Goal: Check status: Check status

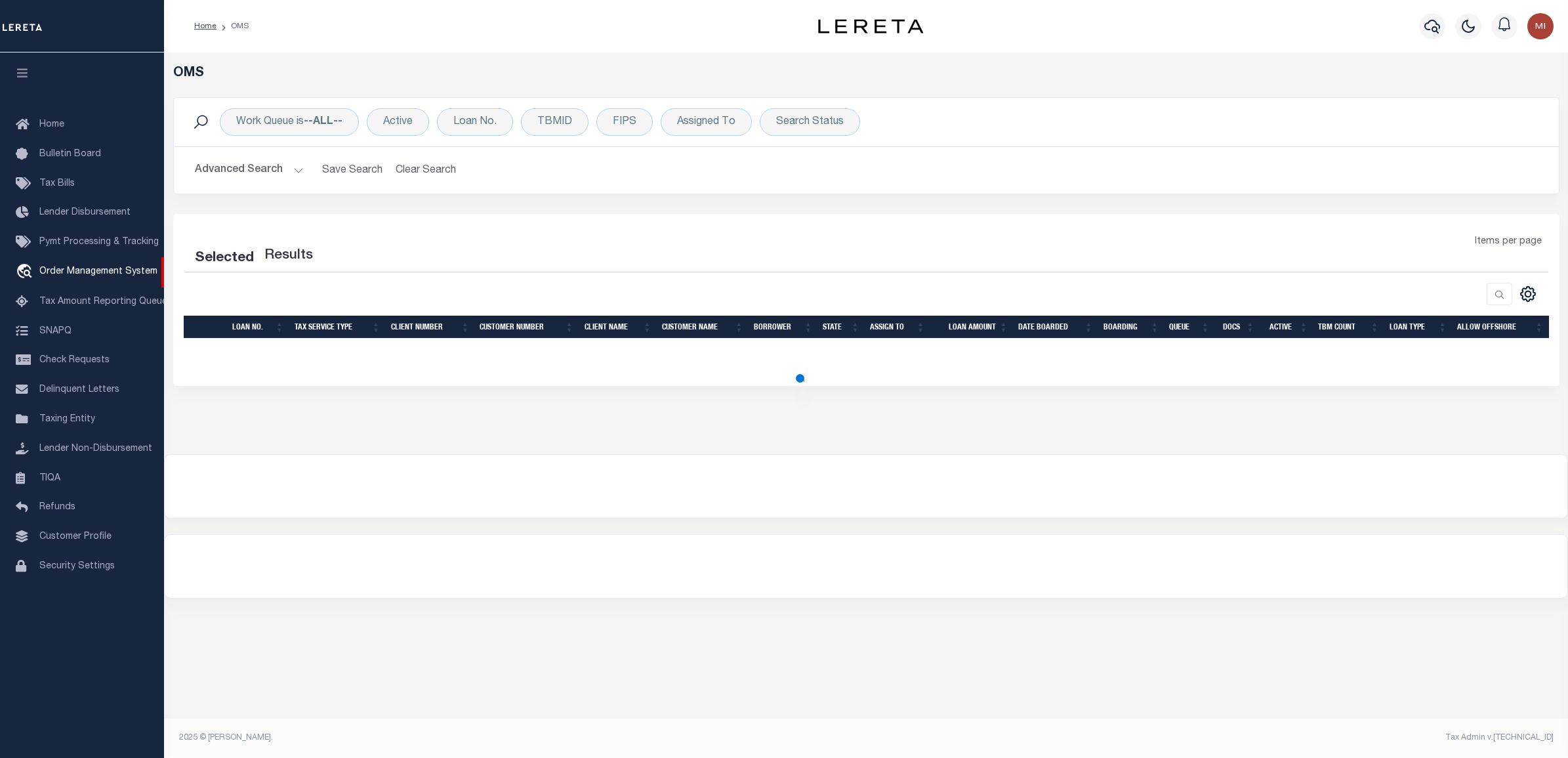
select select "200"
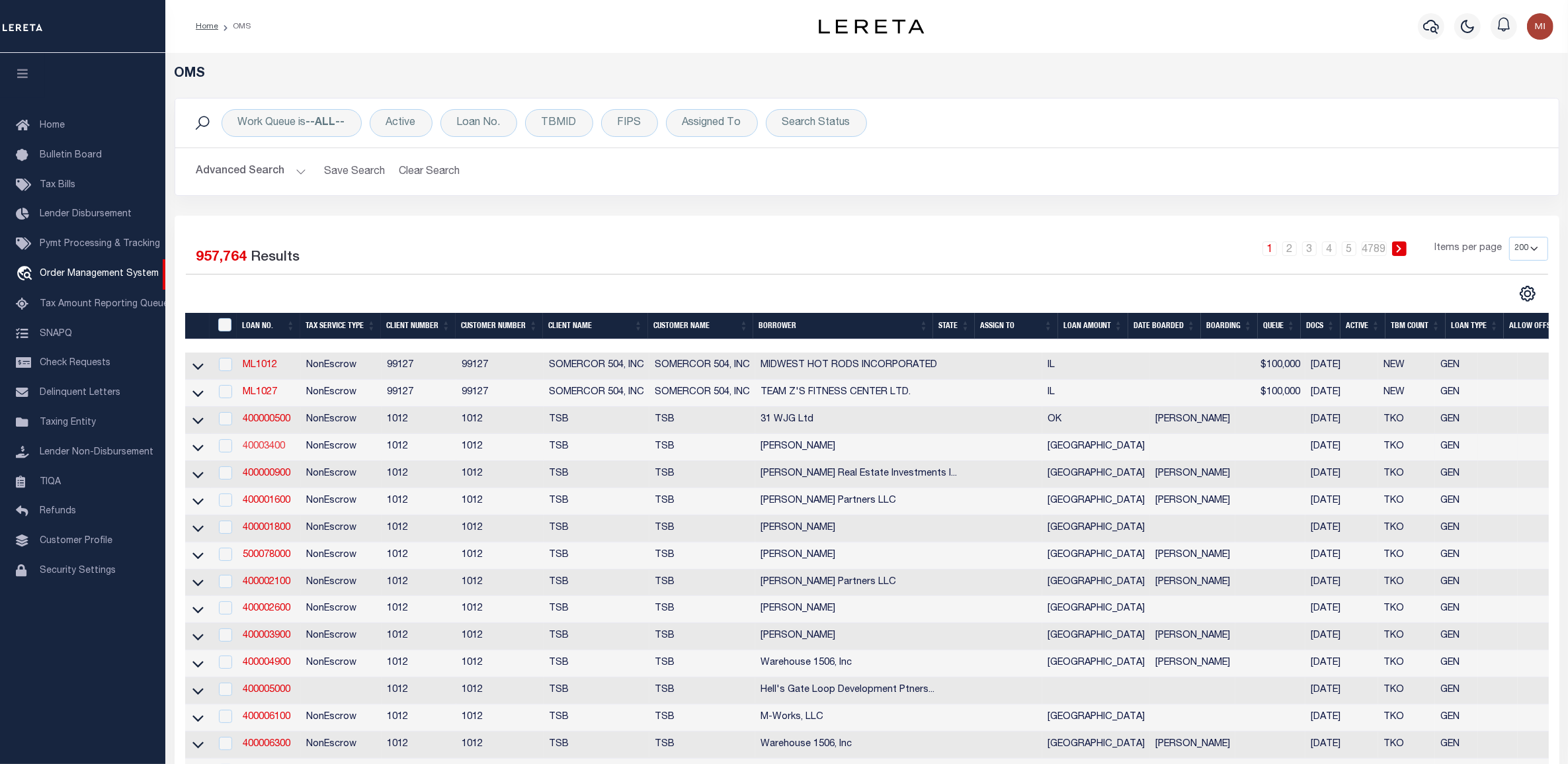
click at [262, 451] on link "40003400" at bounding box center [263, 446] width 42 height 10
type input "40003400"
type input "[PERSON_NAME]"
select select "False"
select select
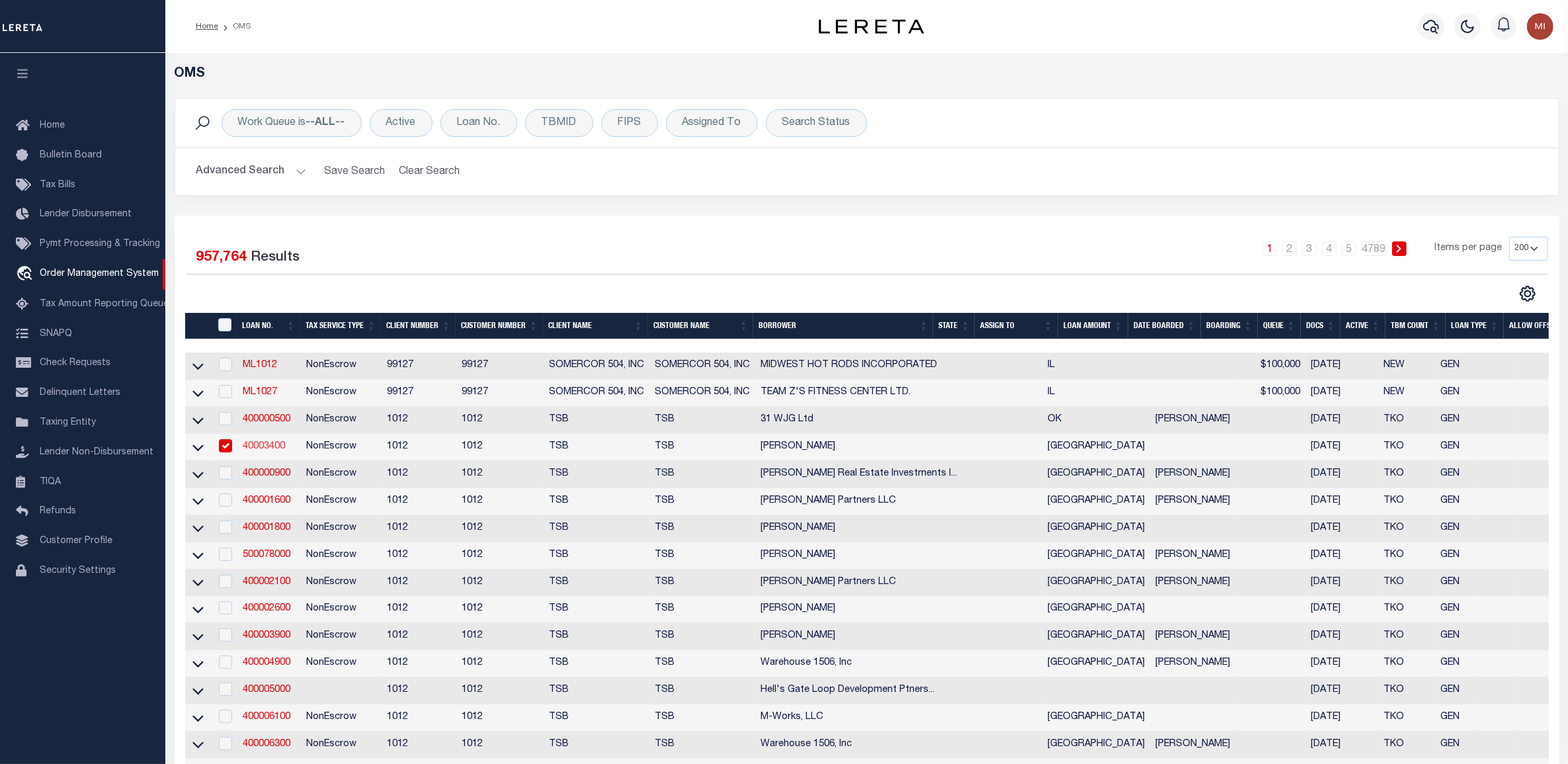
select select
select select "NonEscrow"
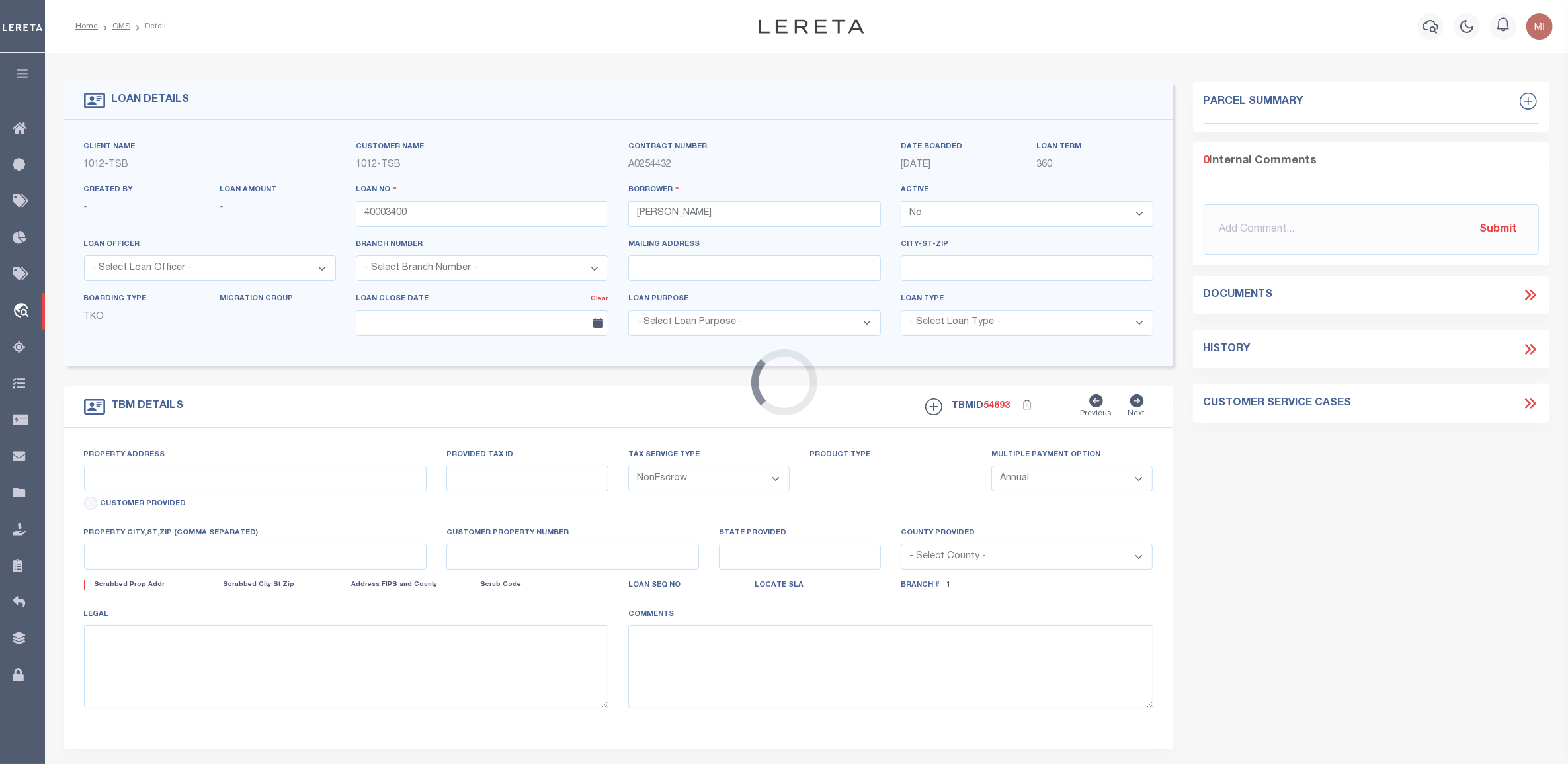
select select "56"
type input "5910 [PERSON_NAME]"
select select
type input "[GEOGRAPHIC_DATA]"
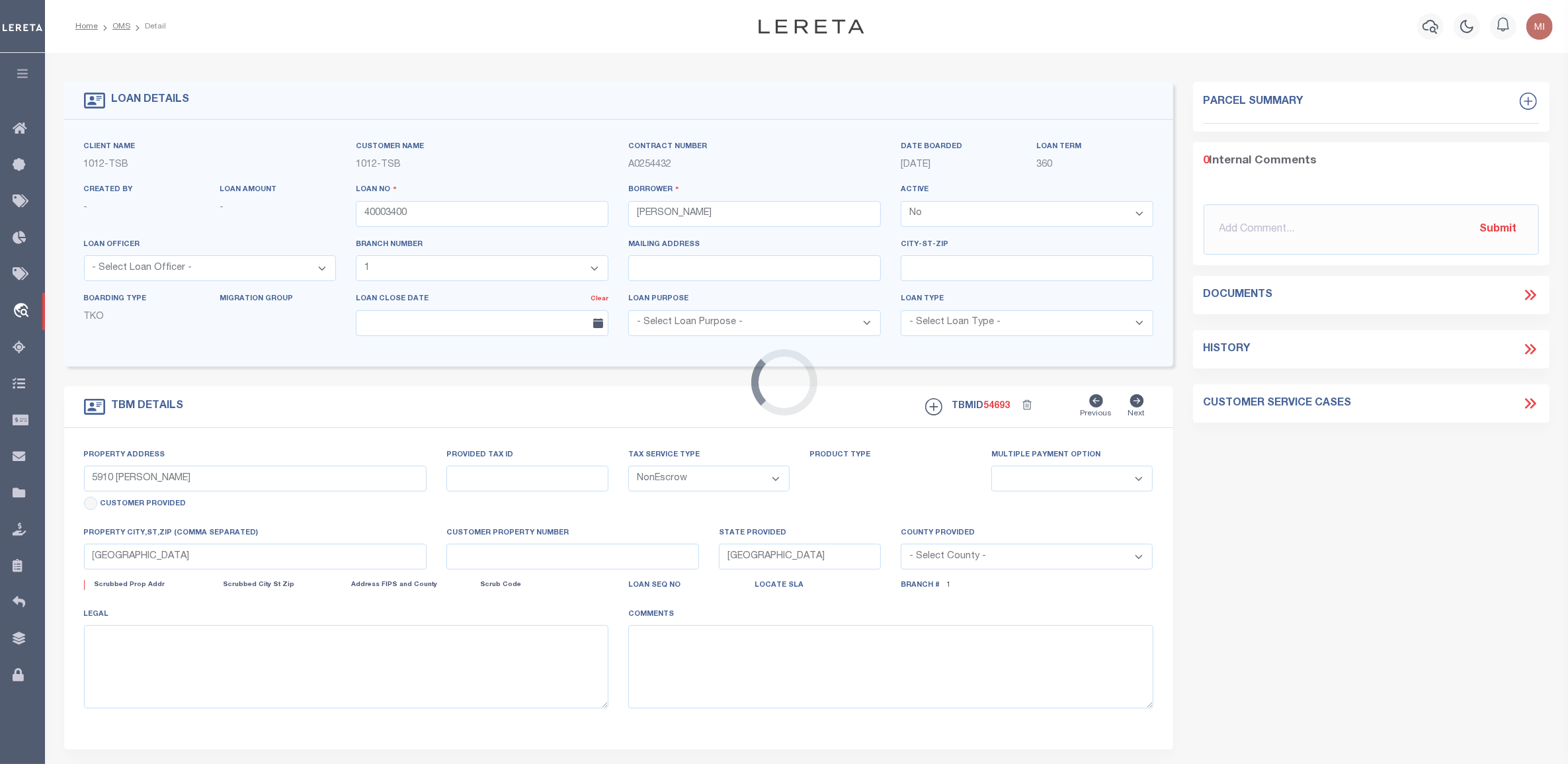
select select "[GEOGRAPHIC_DATA]"
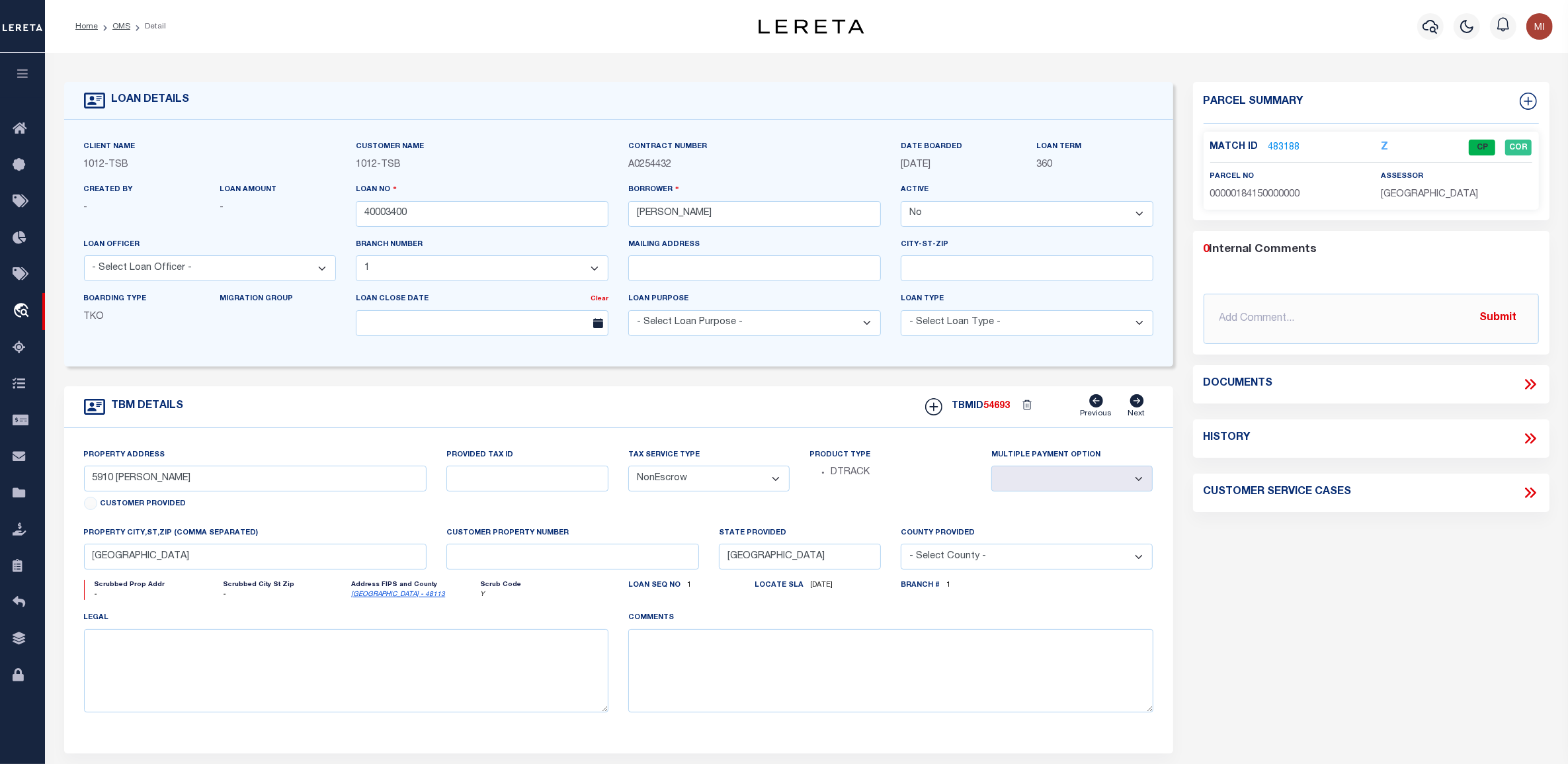
click at [1529, 381] on icon at bounding box center [1530, 385] width 17 height 17
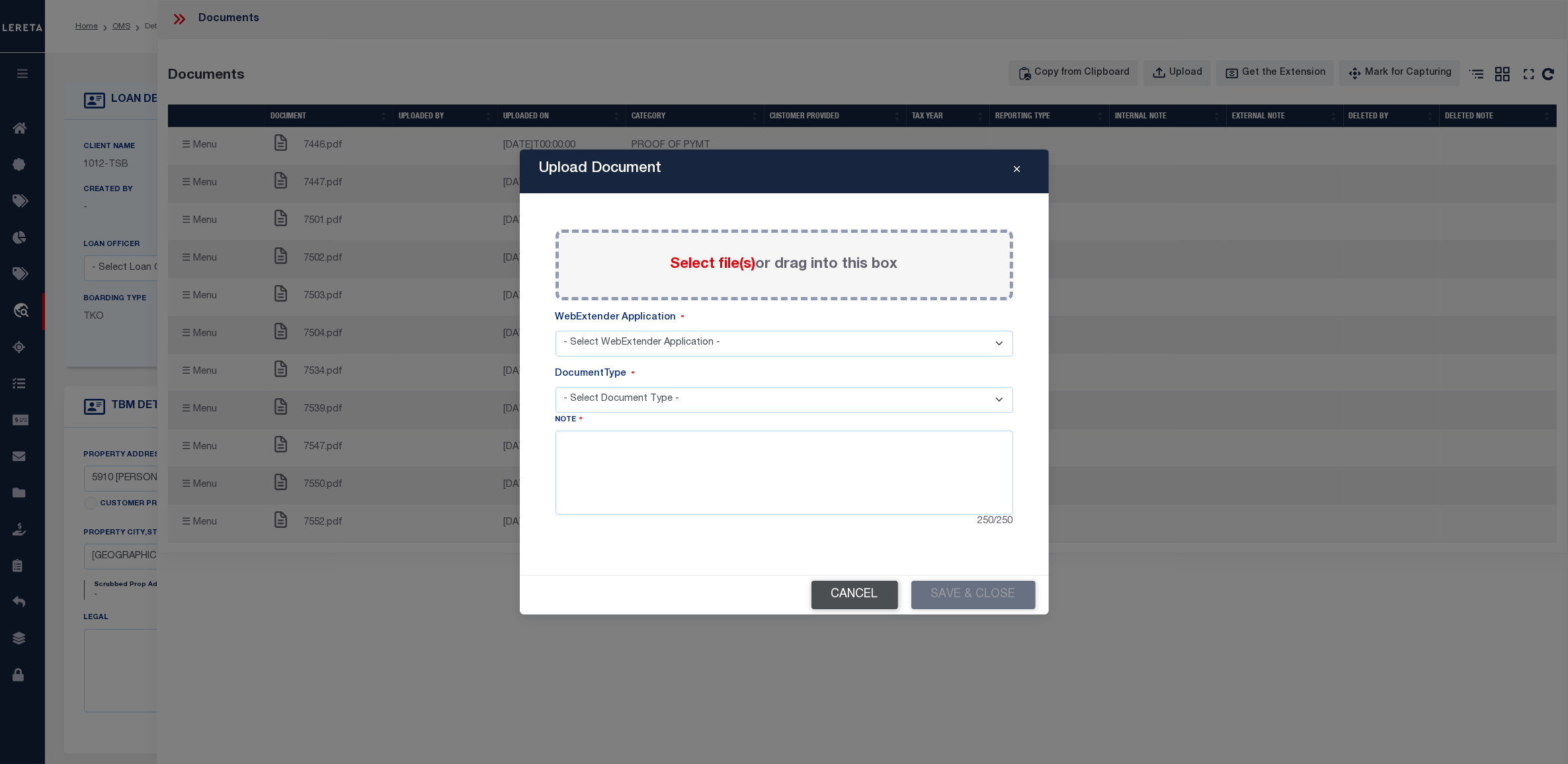
click at [856, 592] on button "Cancel" at bounding box center [854, 595] width 86 height 29
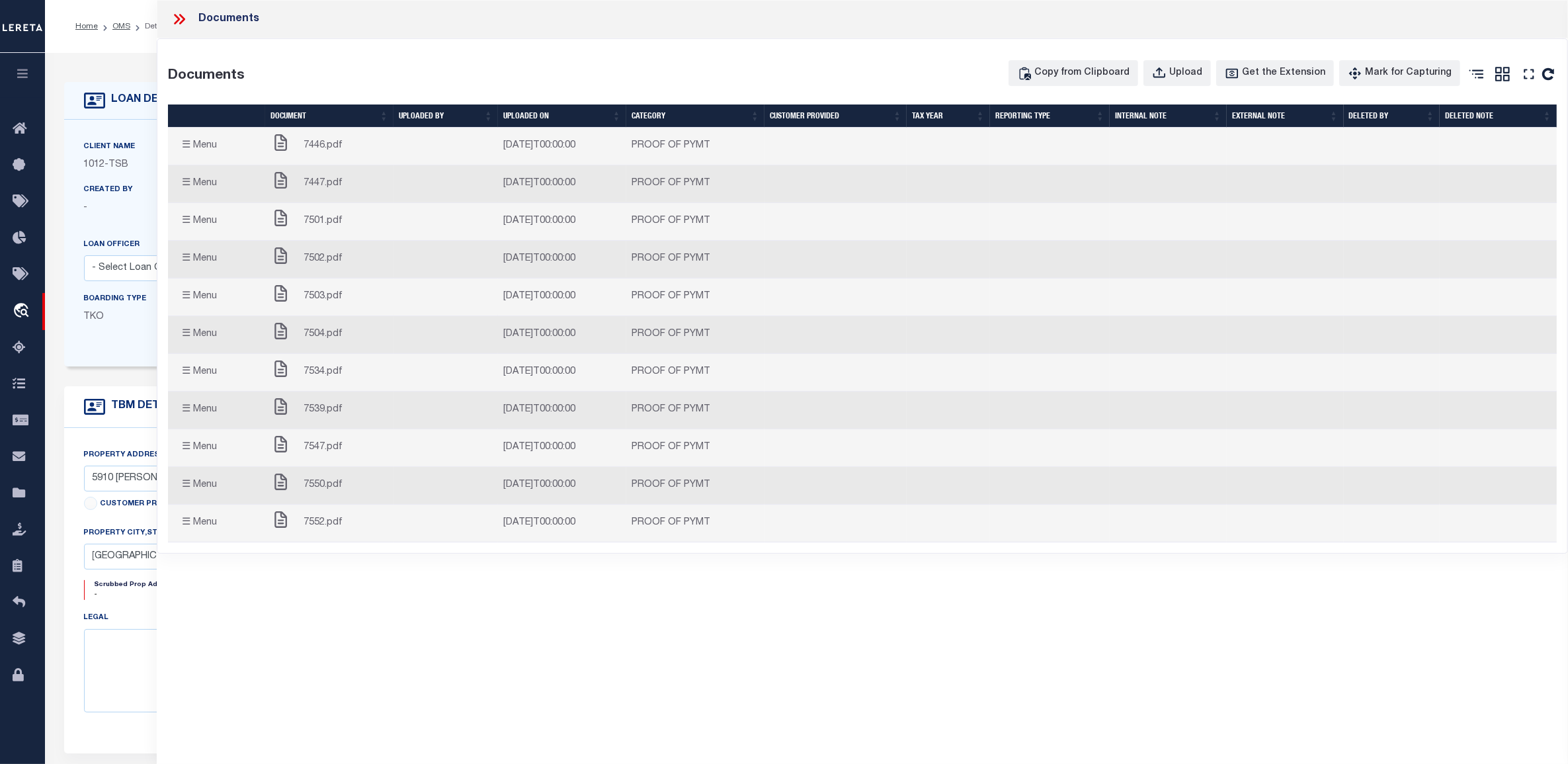
click at [181, 24] on icon at bounding box center [181, 19] width 6 height 10
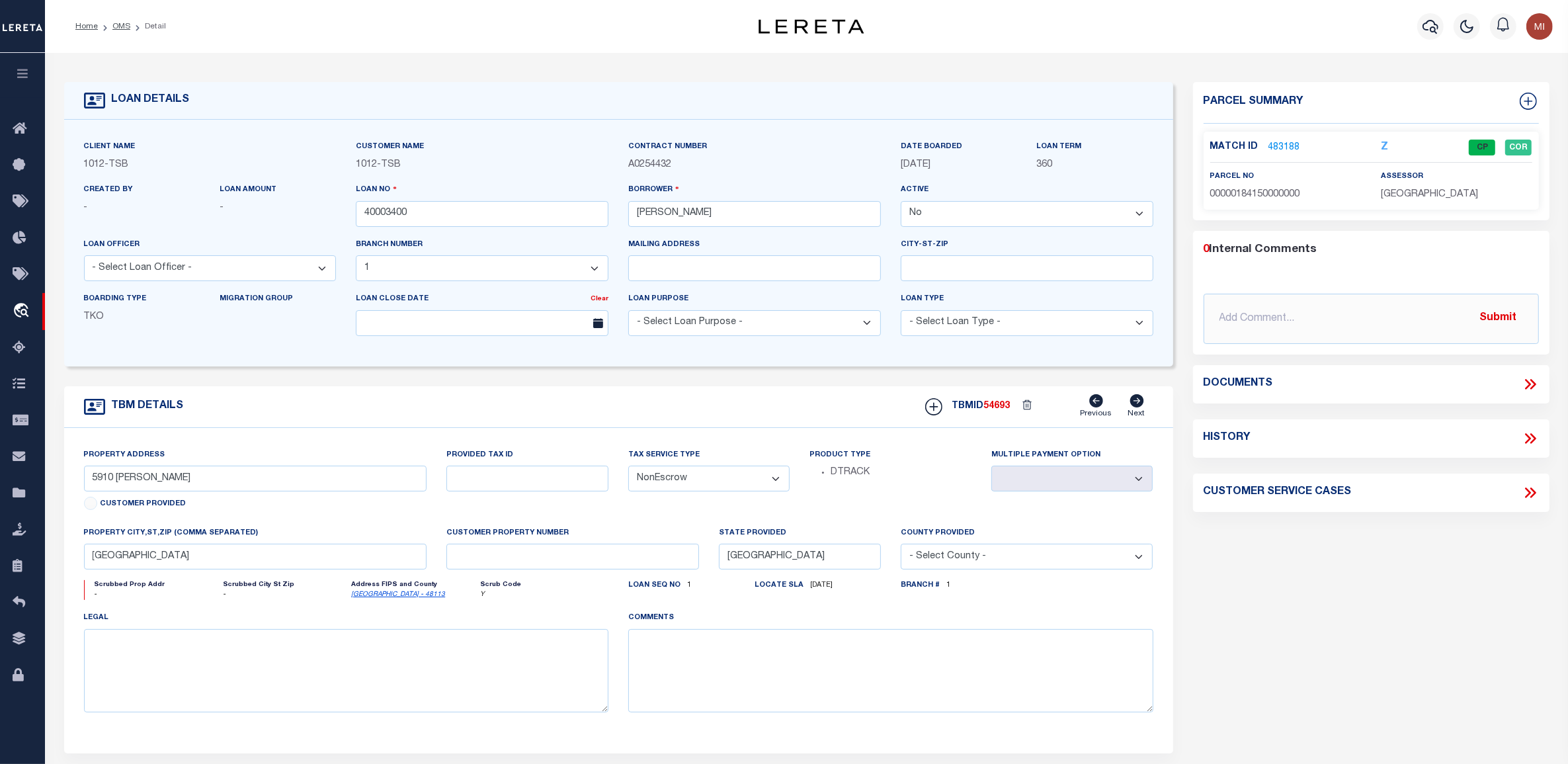
click at [1527, 384] on icon at bounding box center [1530, 385] width 17 height 17
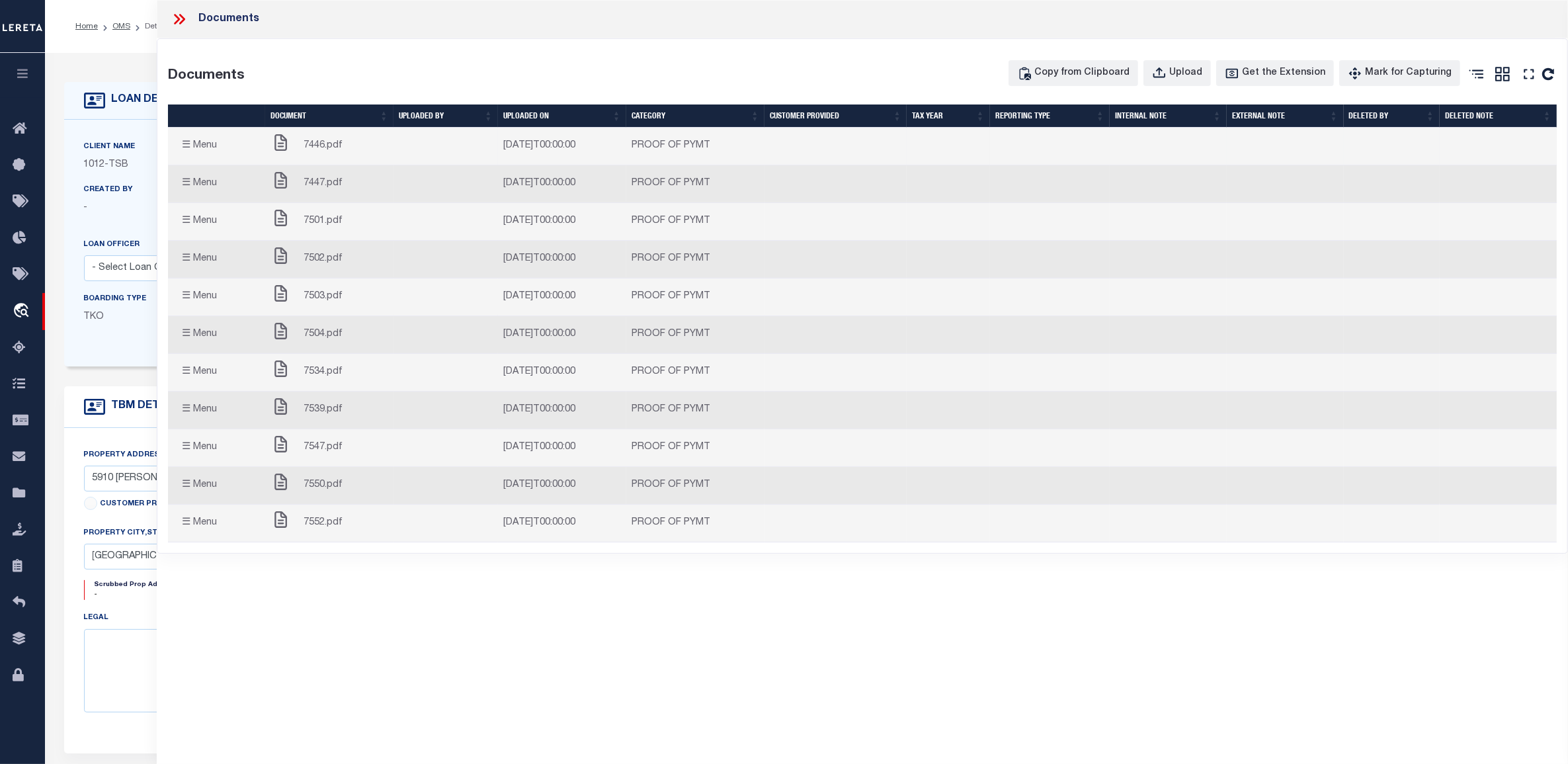
click at [321, 144] on span "7446.pdf" at bounding box center [322, 146] width 39 height 15
